Goal: Find specific page/section: Find specific page/section

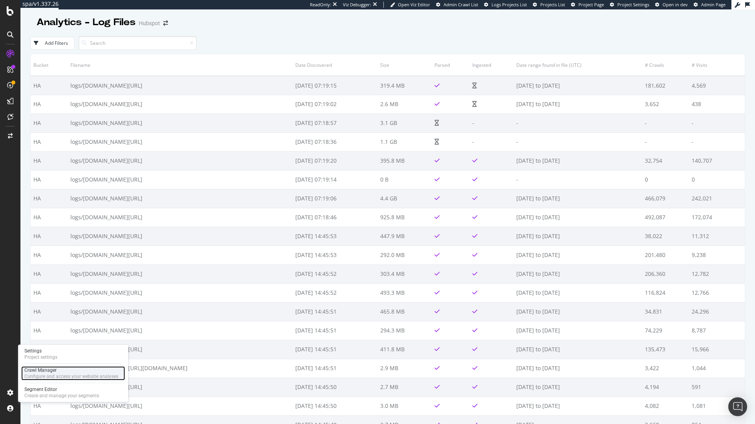
click at [48, 378] on div "Configure and access your website analyses" at bounding box center [71, 377] width 94 height 6
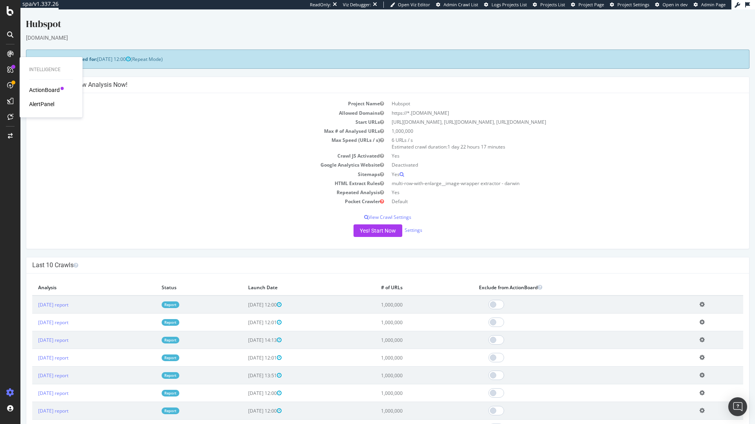
scroll to position [219, 0]
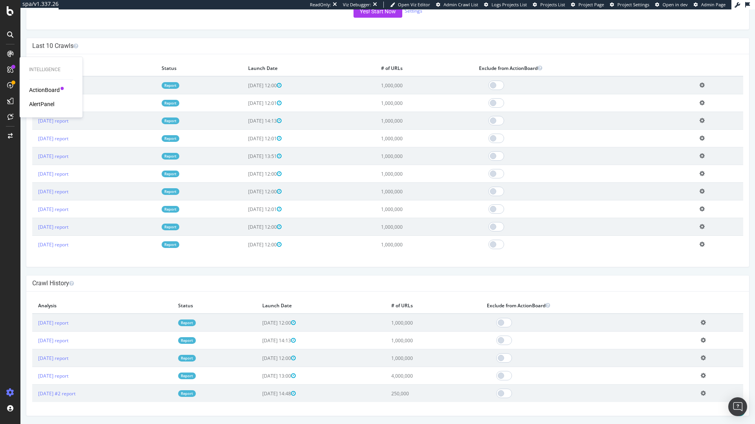
click at [702, 85] on icon at bounding box center [702, 85] width 5 height 6
click at [605, 85] on div at bounding box center [583, 85] width 209 height 9
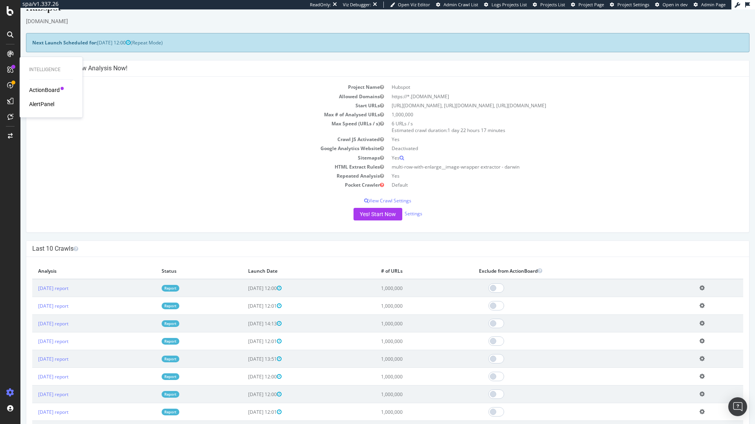
scroll to position [0, 0]
